Goal: Transaction & Acquisition: Purchase product/service

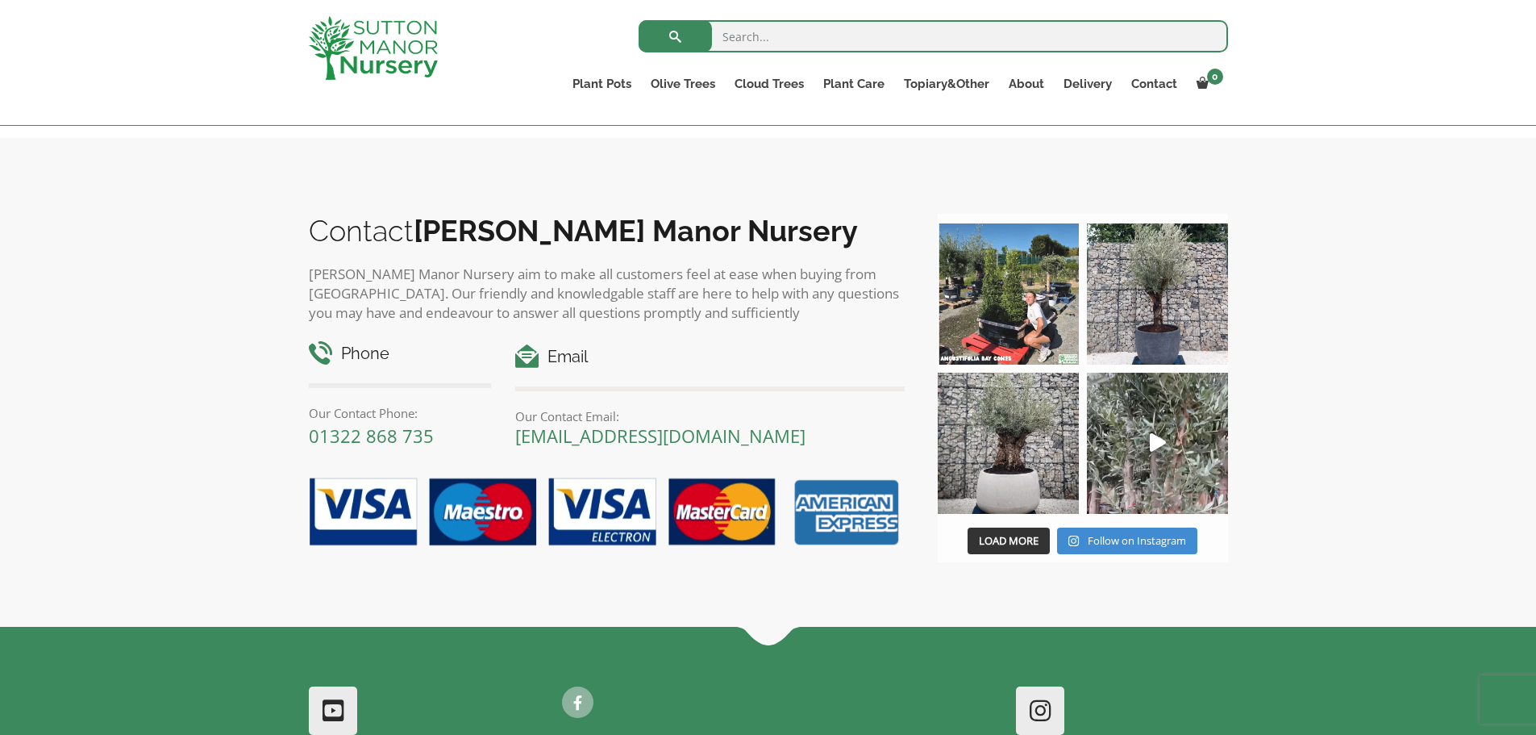
scroll to position [1497, 0]
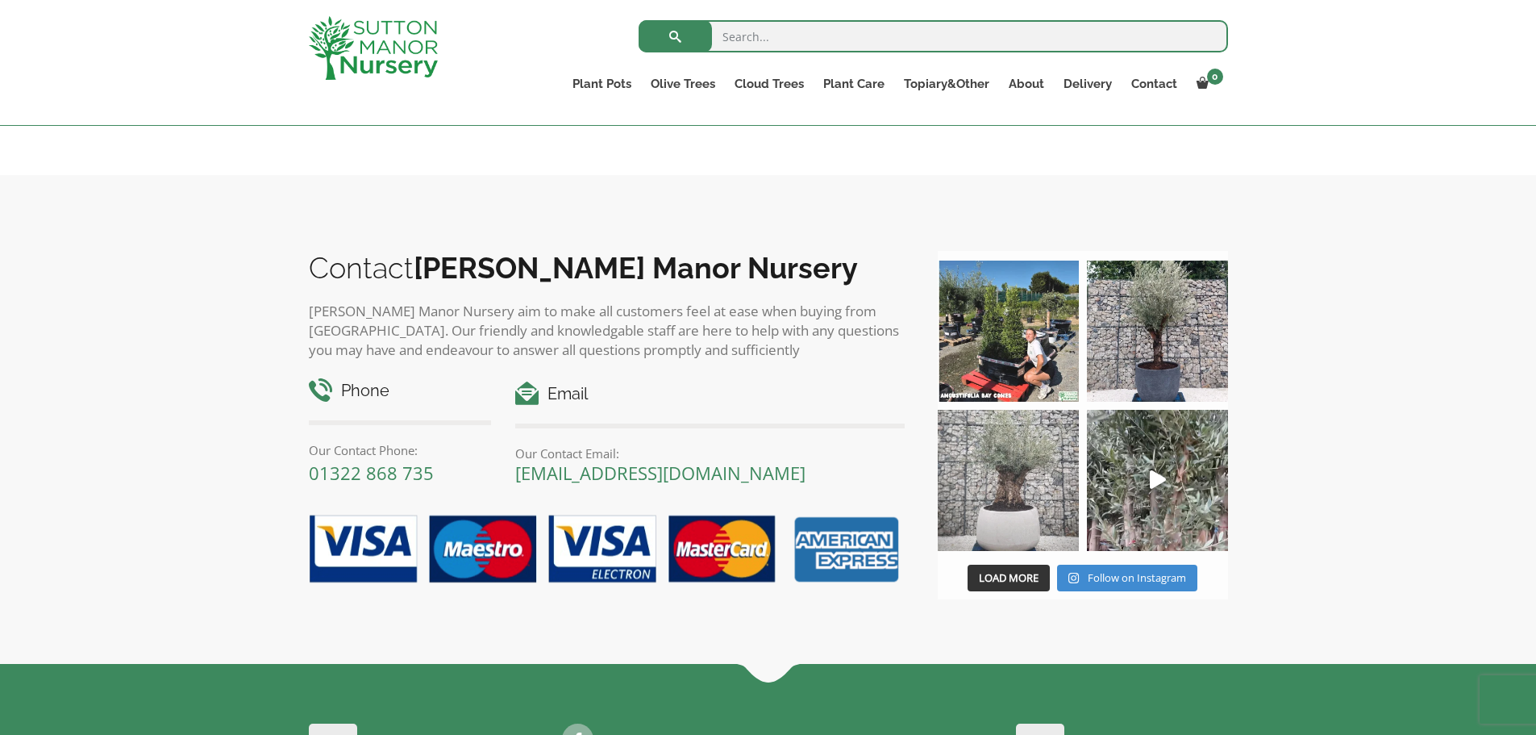
click at [1043, 410] on img at bounding box center [1008, 480] width 141 height 141
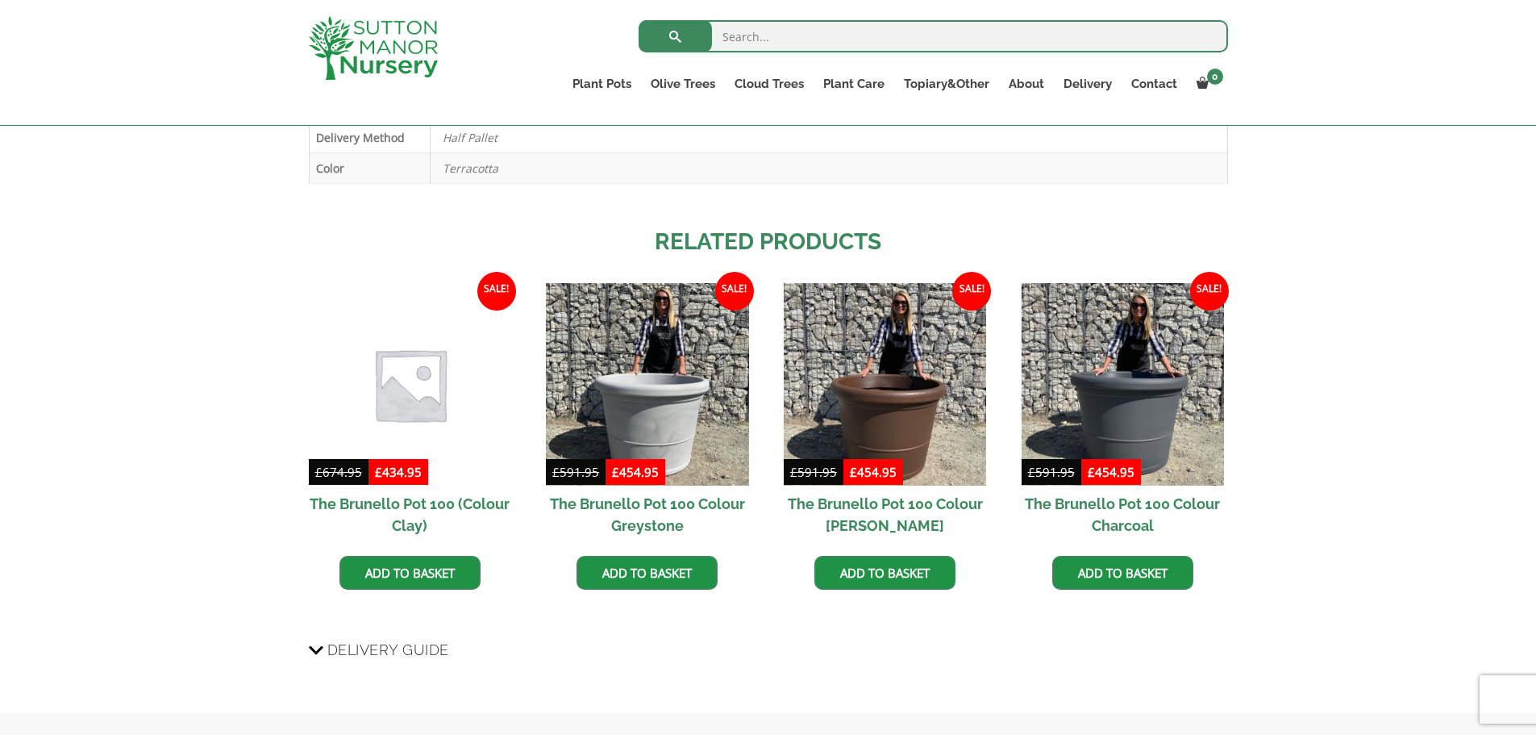
scroll to position [529, 0]
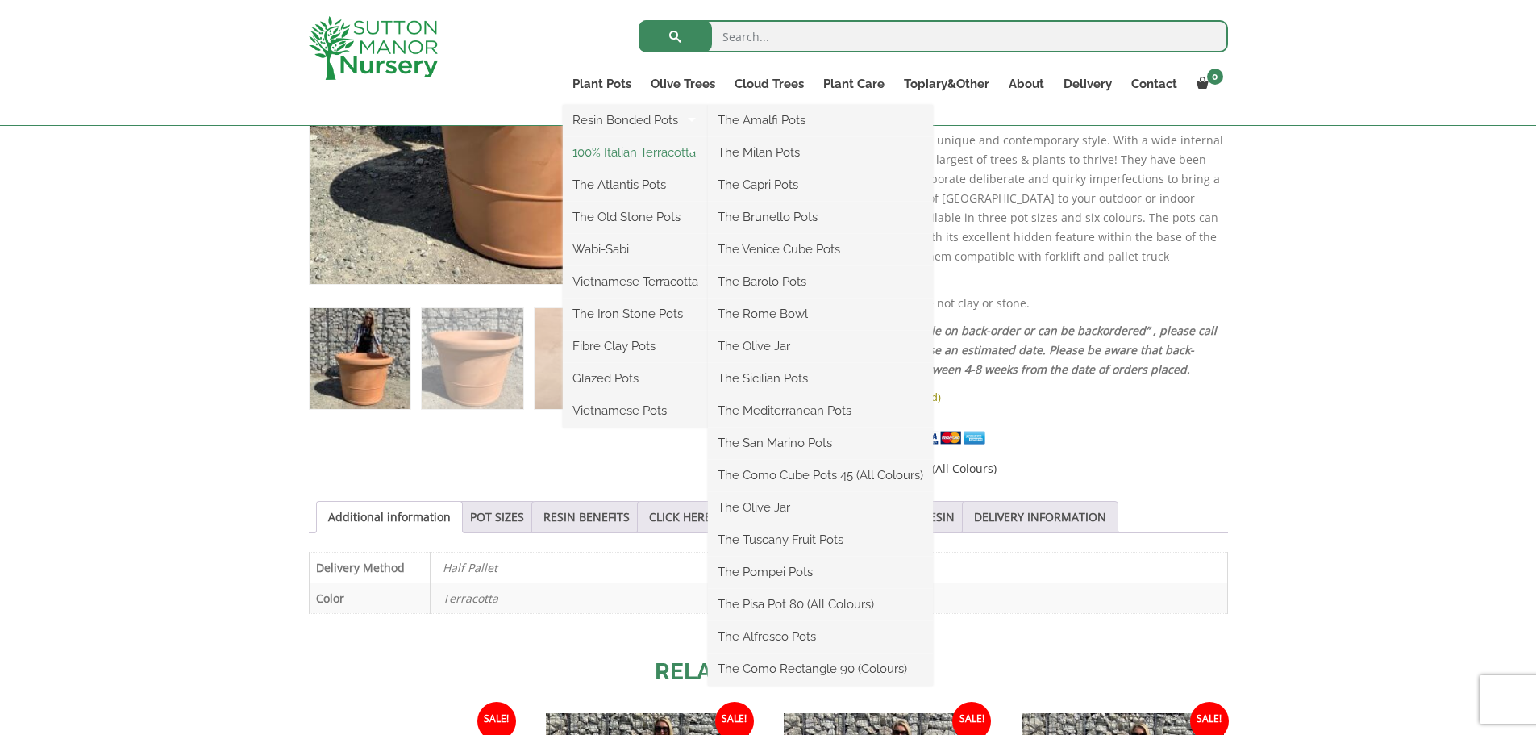
click at [622, 156] on link "100% Italian Terracotta" at bounding box center [635, 152] width 145 height 24
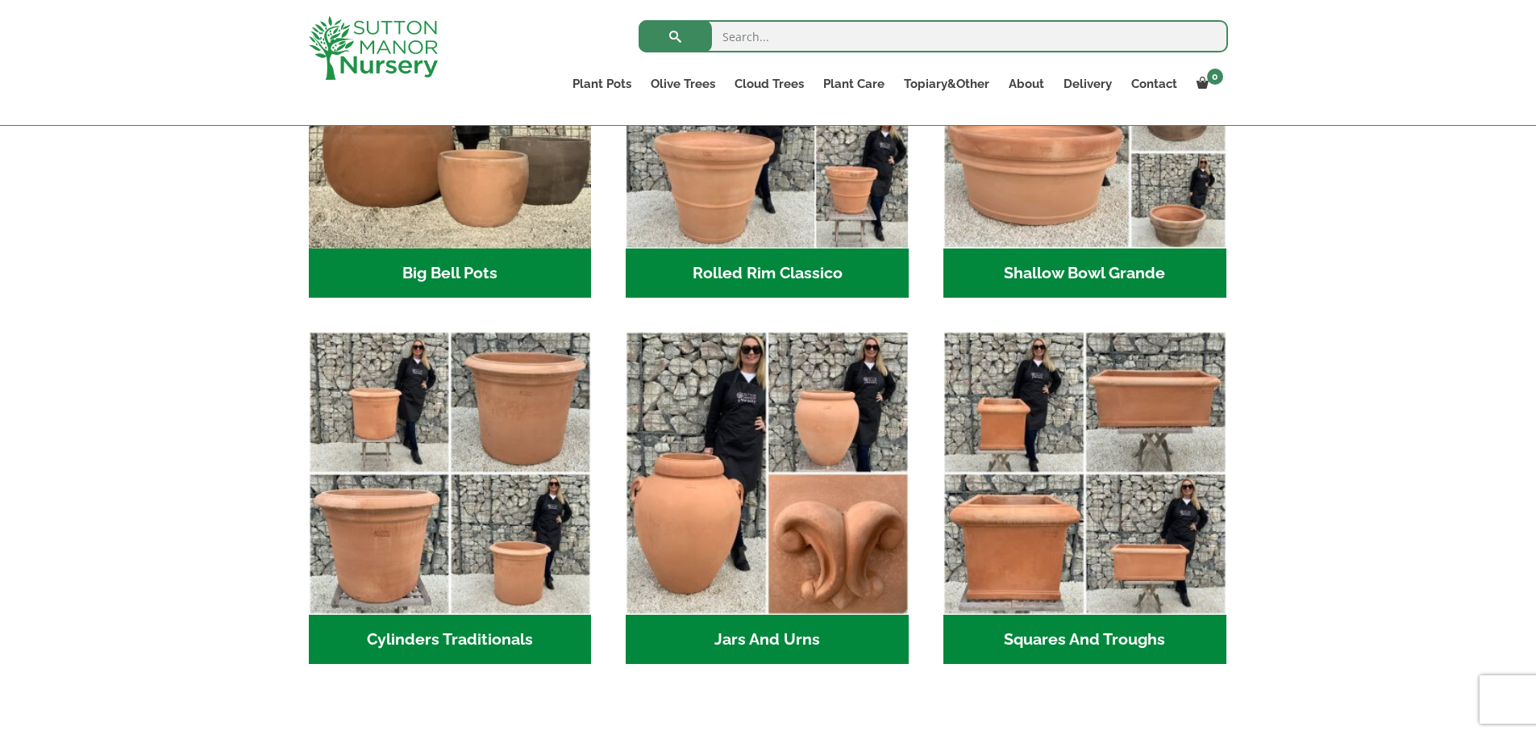
scroll to position [726, 0]
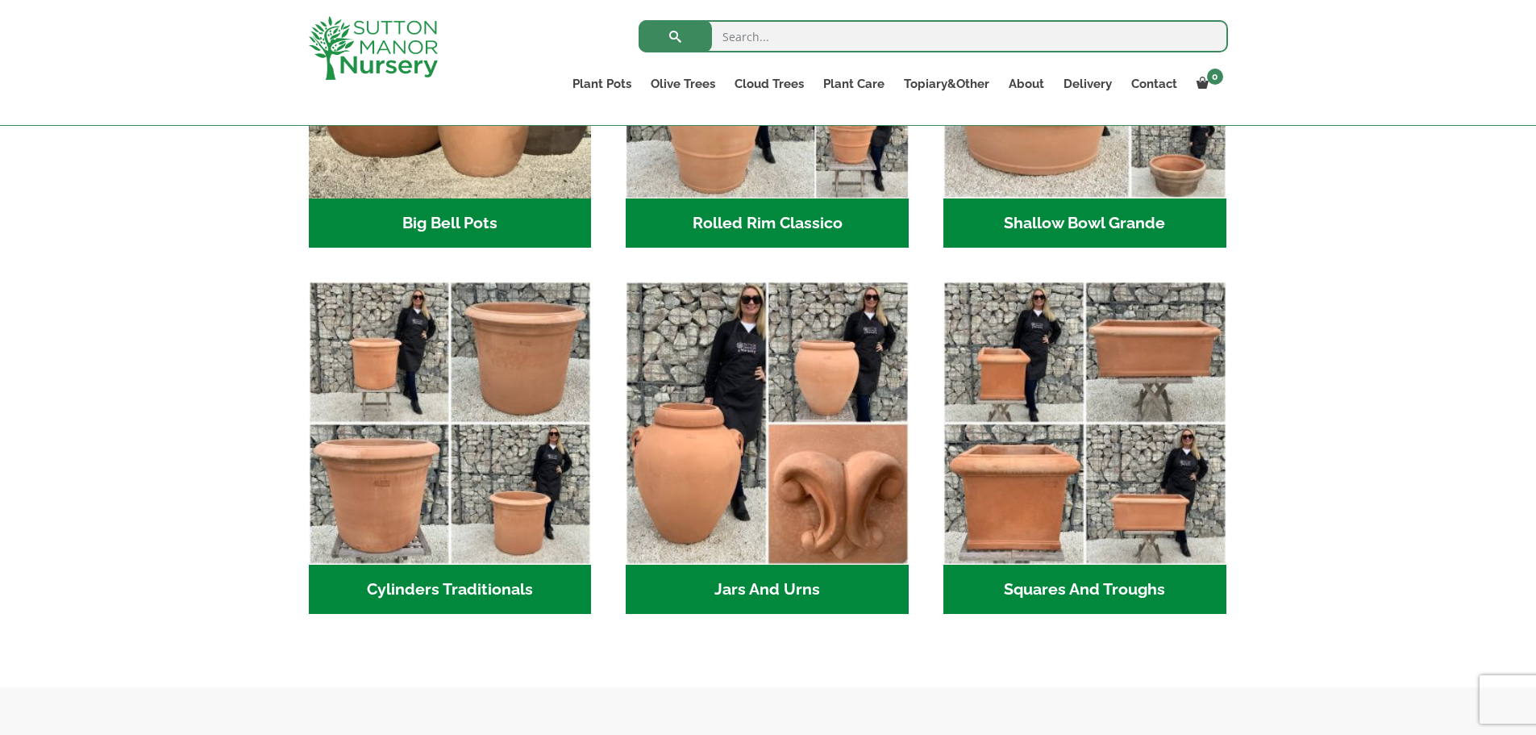
click at [437, 594] on h2 "Cylinders Traditionals (2)" at bounding box center [450, 589] width 283 height 50
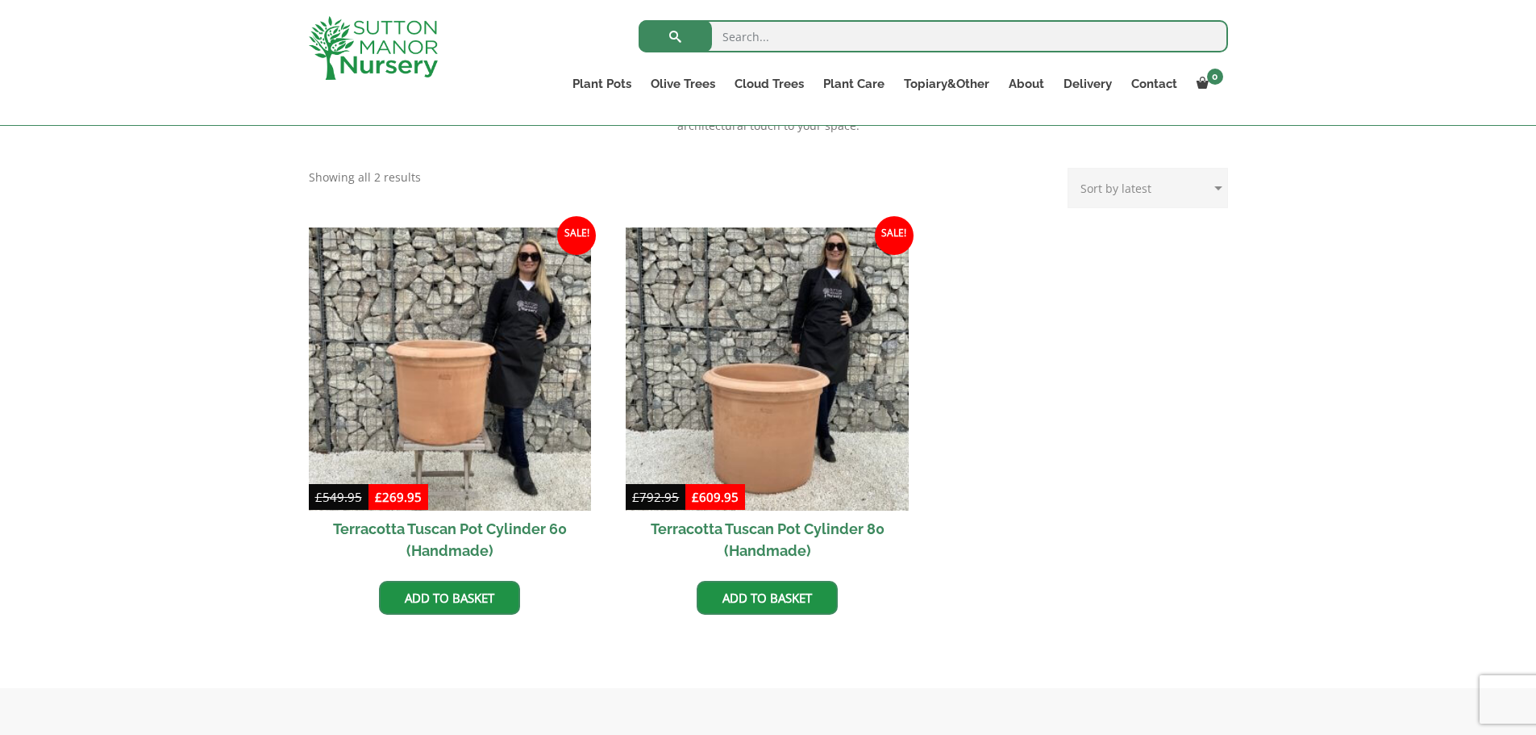
scroll to position [726, 0]
